Goal: Find specific page/section: Find specific page/section

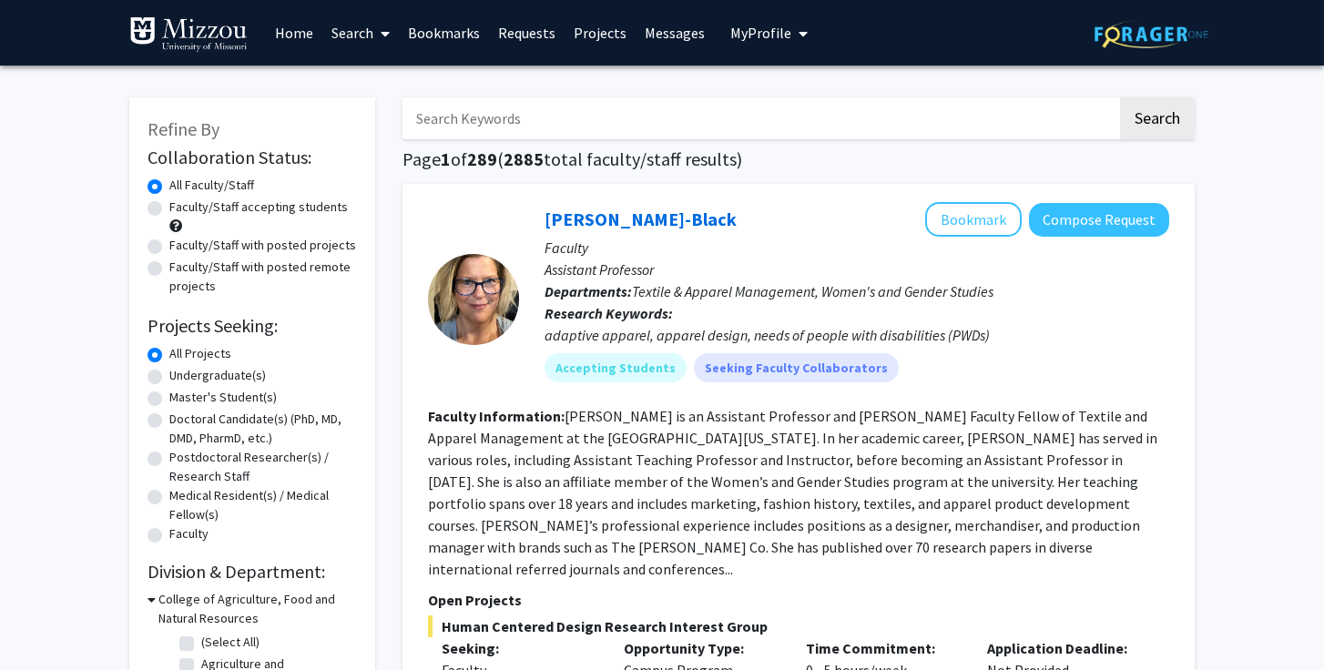
click at [169, 207] on label "Faculty/Staff accepting students" at bounding box center [258, 207] width 179 height 19
click at [169, 207] on input "Faculty/Staff accepting students" at bounding box center [175, 204] width 12 height 12
radio input "true"
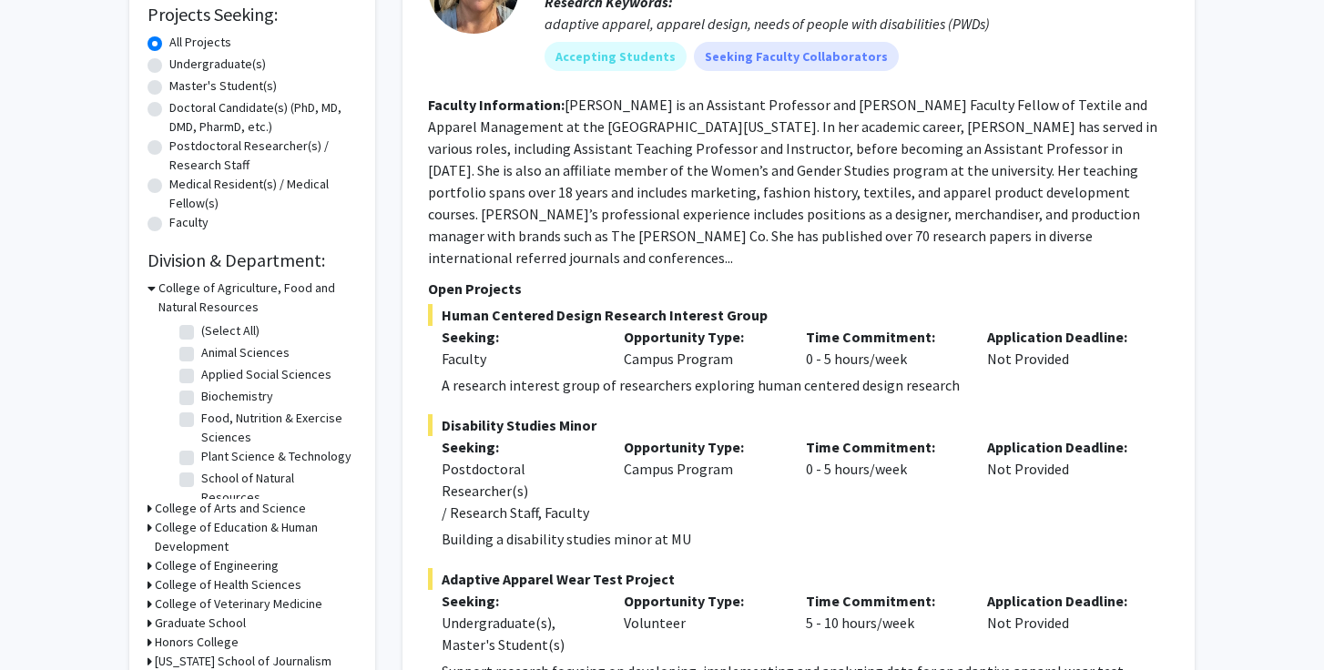
scroll to position [313, 0]
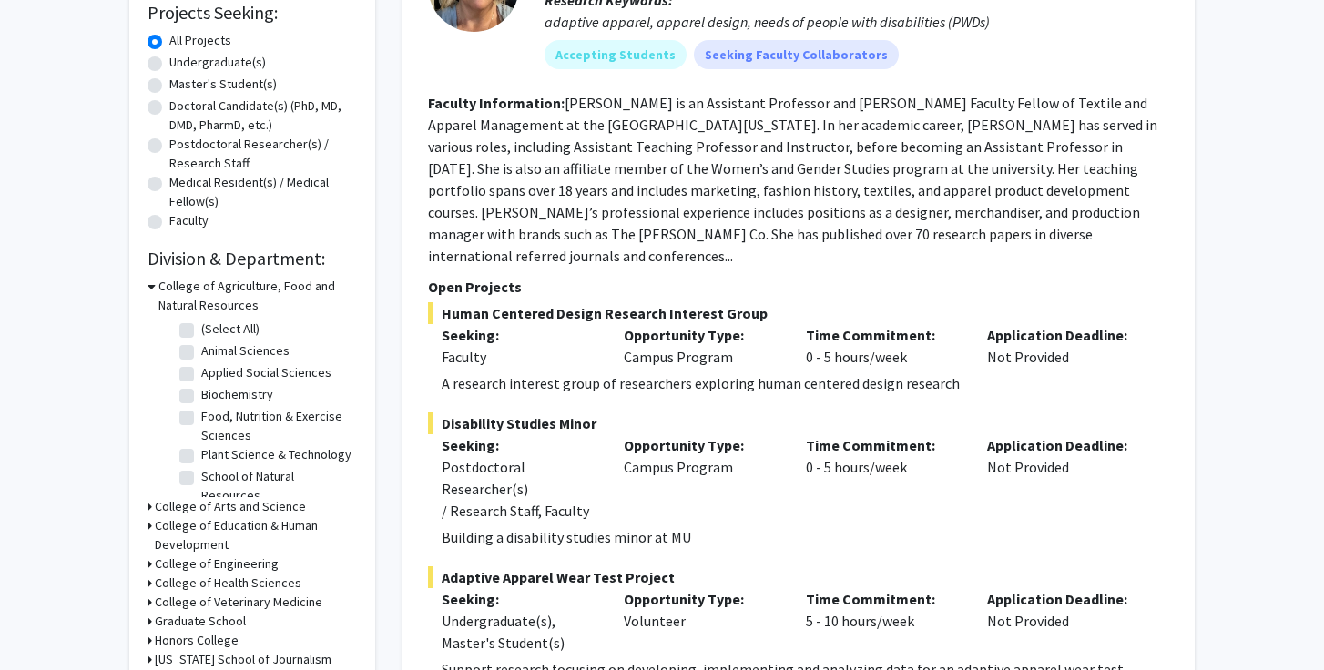
click at [194, 481] on fg-checkbox "School of Natural Resources School of Natural Resources" at bounding box center [265, 486] width 173 height 38
click at [201, 479] on label "School of Natural Resources" at bounding box center [276, 486] width 151 height 38
click at [201, 479] on input "School of Natural Resources" at bounding box center [207, 473] width 12 height 12
checkbox input "true"
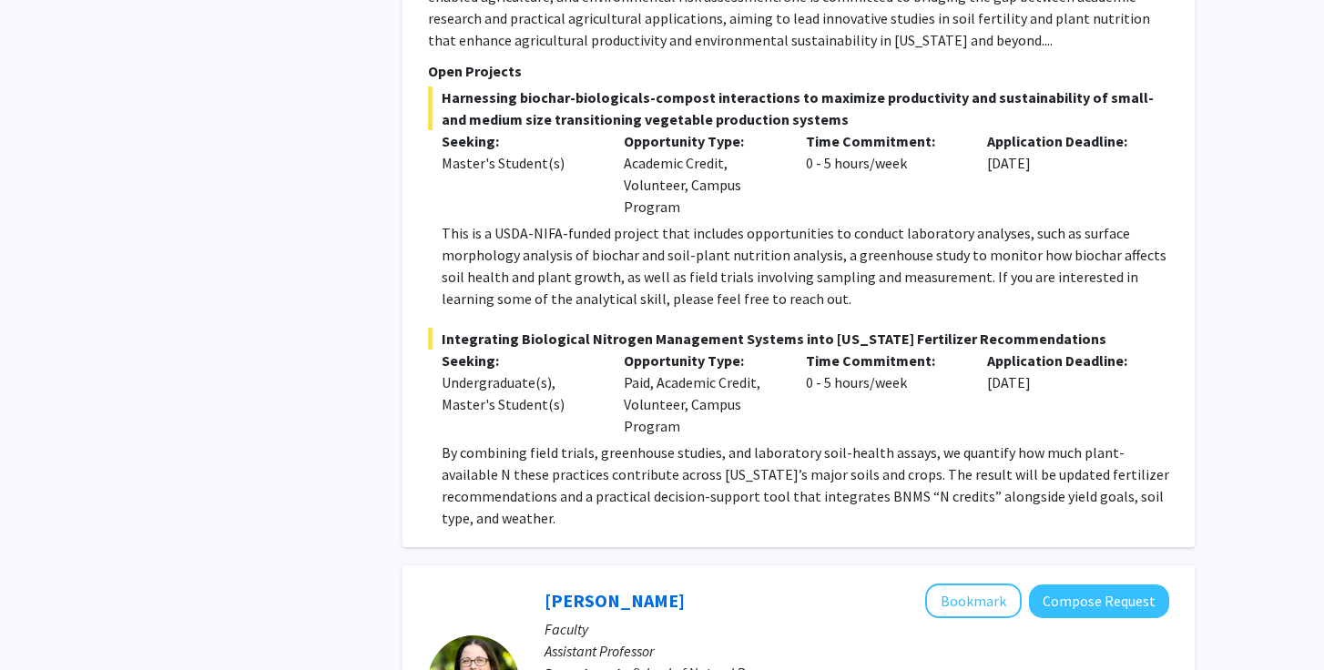
scroll to position [610, 0]
